Goal: Task Accomplishment & Management: Manage account settings

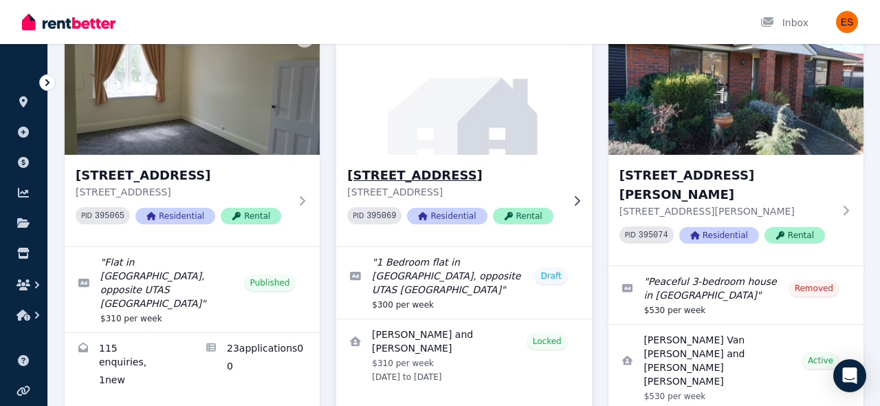
scroll to position [157, 0]
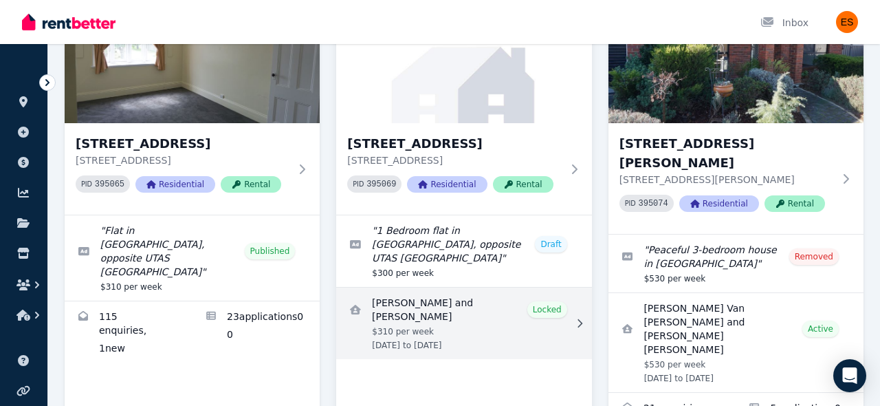
click at [497, 292] on link "View details for Alexander and Jacqueline Altman" at bounding box center [463, 323] width 255 height 72
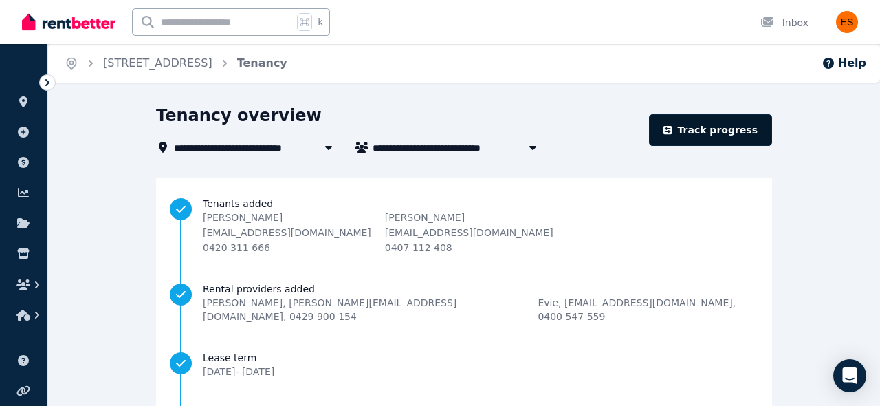
click at [710, 132] on link "Track progress" at bounding box center [710, 130] width 123 height 32
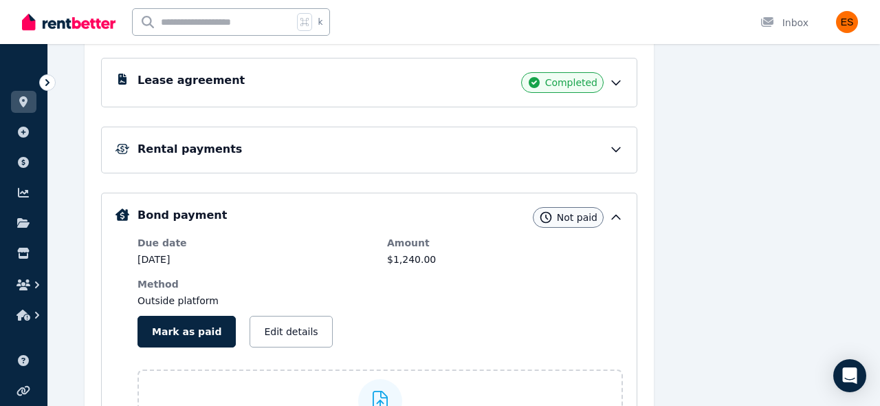
scroll to position [221, 0]
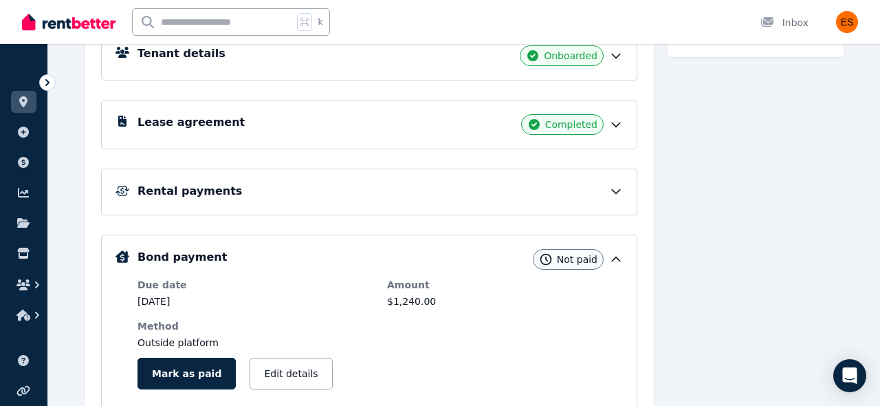
click at [617, 191] on icon at bounding box center [616, 191] width 14 height 14
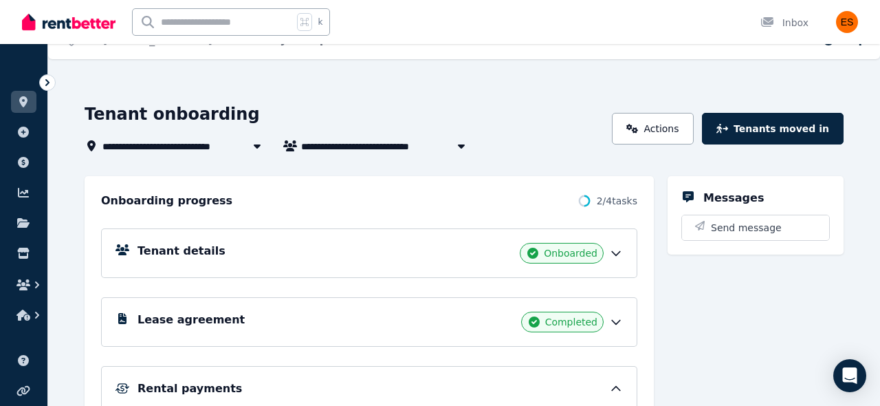
scroll to position [23, 0]
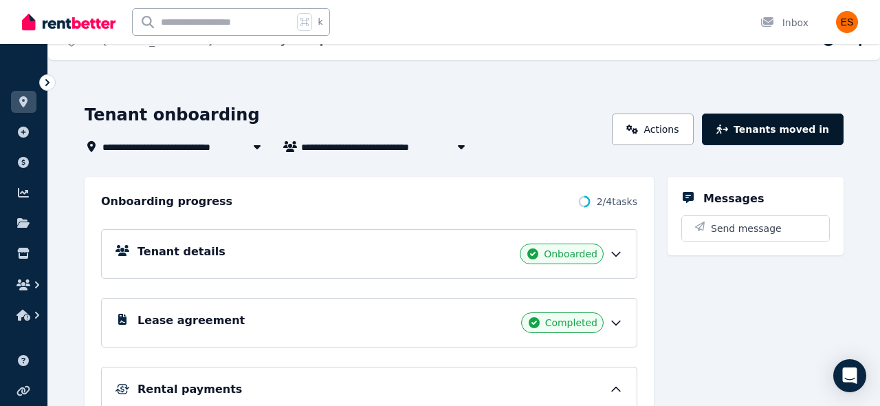
click at [755, 129] on button "Tenants moved in" at bounding box center [773, 129] width 142 height 32
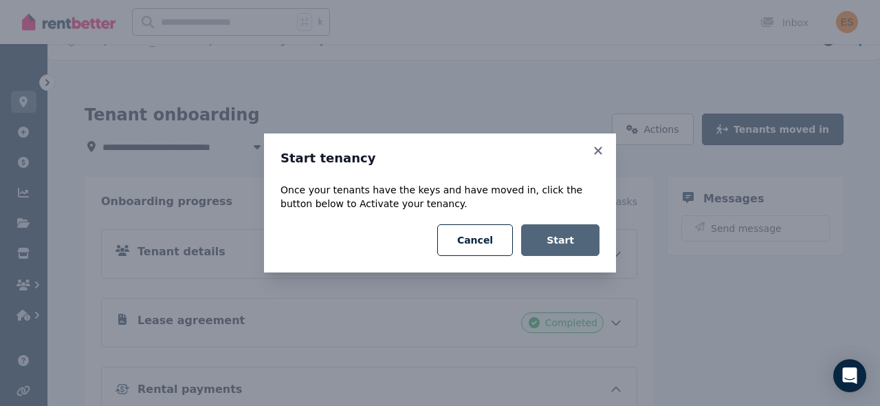
click at [570, 239] on button "Start" at bounding box center [560, 240] width 78 height 32
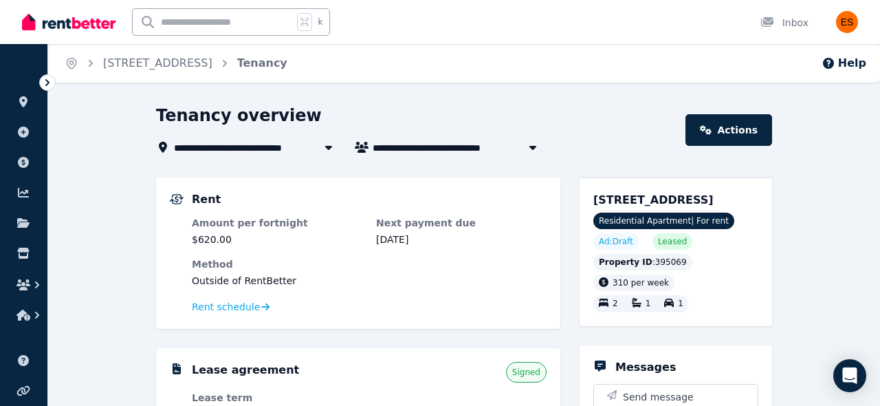
click at [543, 151] on button "button" at bounding box center [533, 147] width 25 height 17
type input "**********"
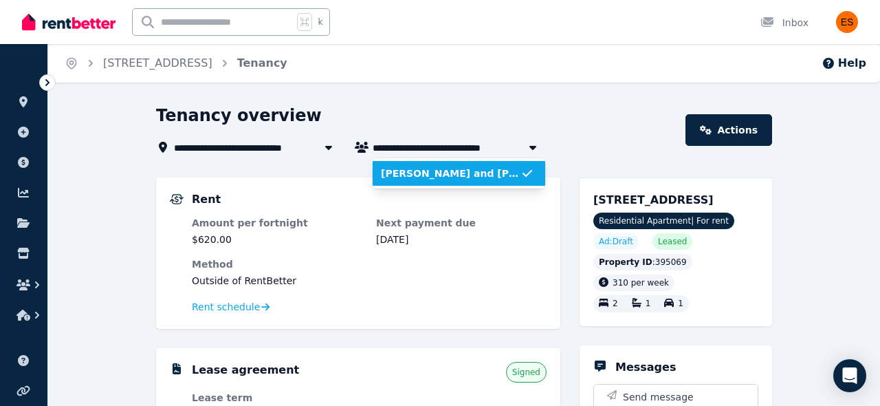
click at [570, 127] on div "Tenancy overview" at bounding box center [416, 118] width 521 height 26
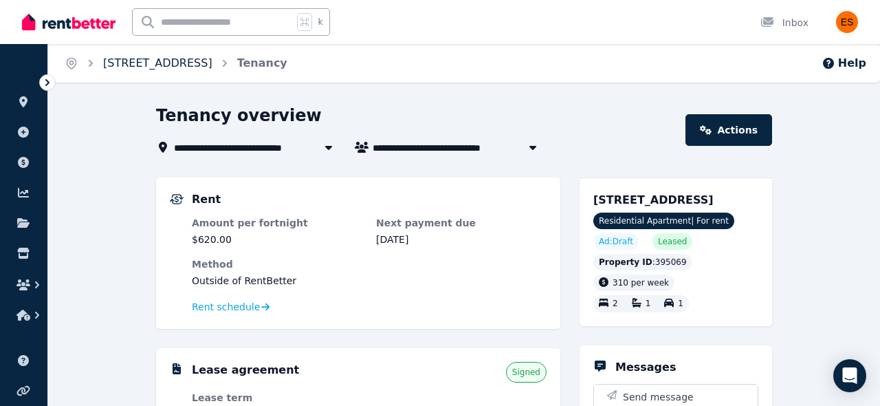
click at [212, 67] on link "[STREET_ADDRESS]" at bounding box center [157, 62] width 109 height 13
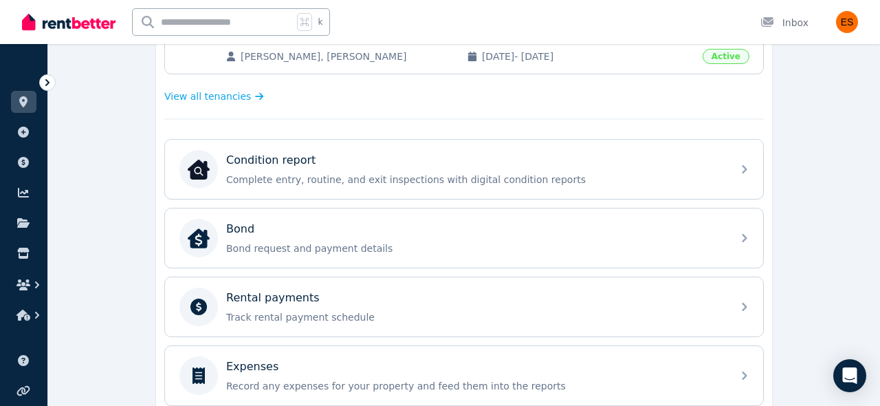
scroll to position [367, 0]
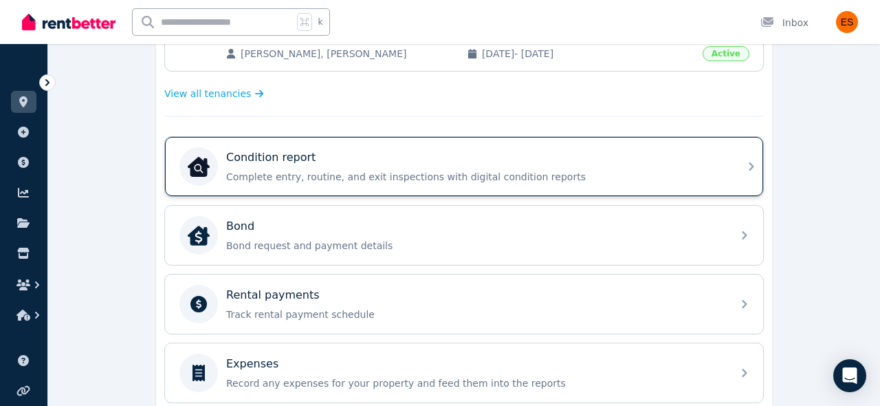
click at [633, 177] on p "Complete entry, routine, and exit inspections with digital condition reports" at bounding box center [475, 177] width 498 height 14
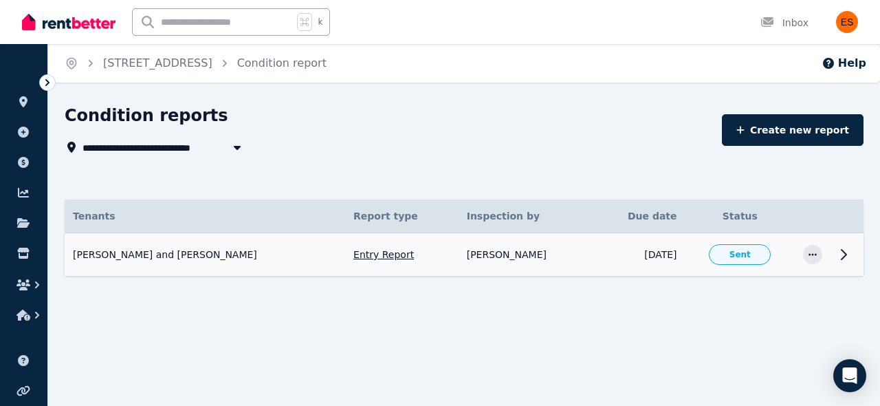
click at [851, 259] on icon at bounding box center [844, 254] width 17 height 17
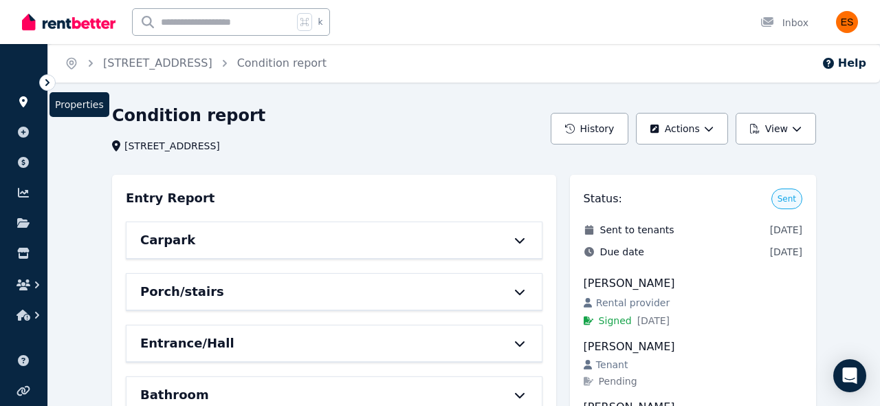
click at [20, 98] on icon at bounding box center [23, 101] width 8 height 11
